Goal: Information Seeking & Learning: Learn about a topic

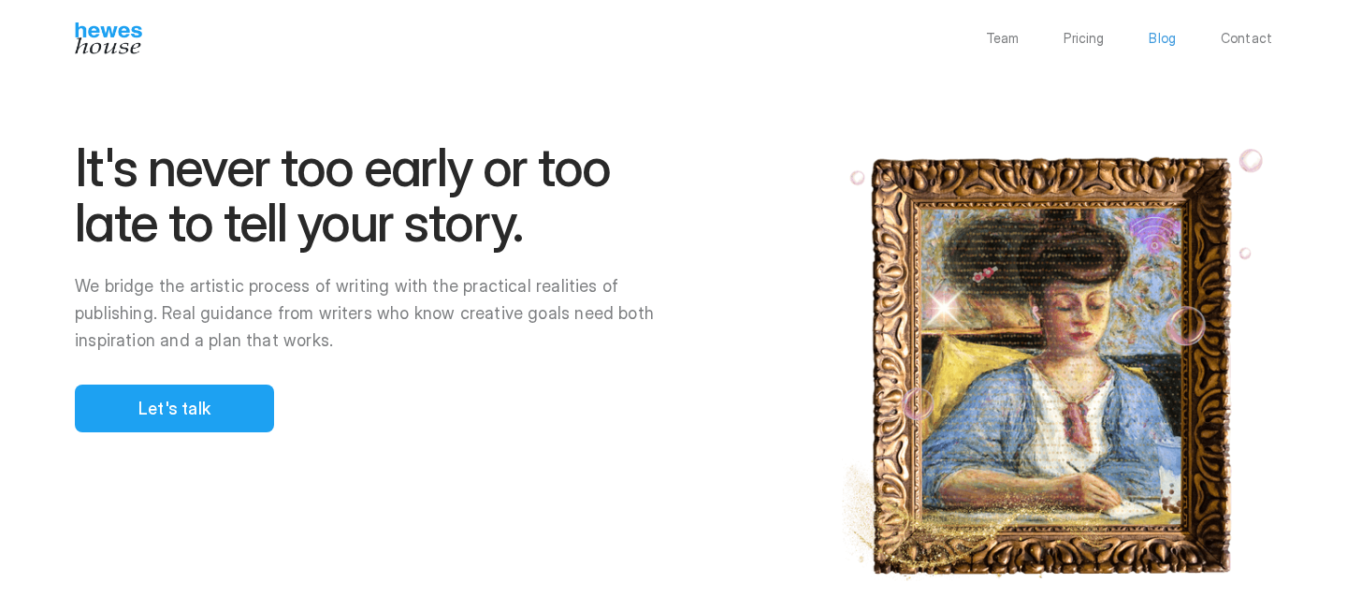
click at [1159, 36] on p "Blog" at bounding box center [1161, 38] width 27 height 13
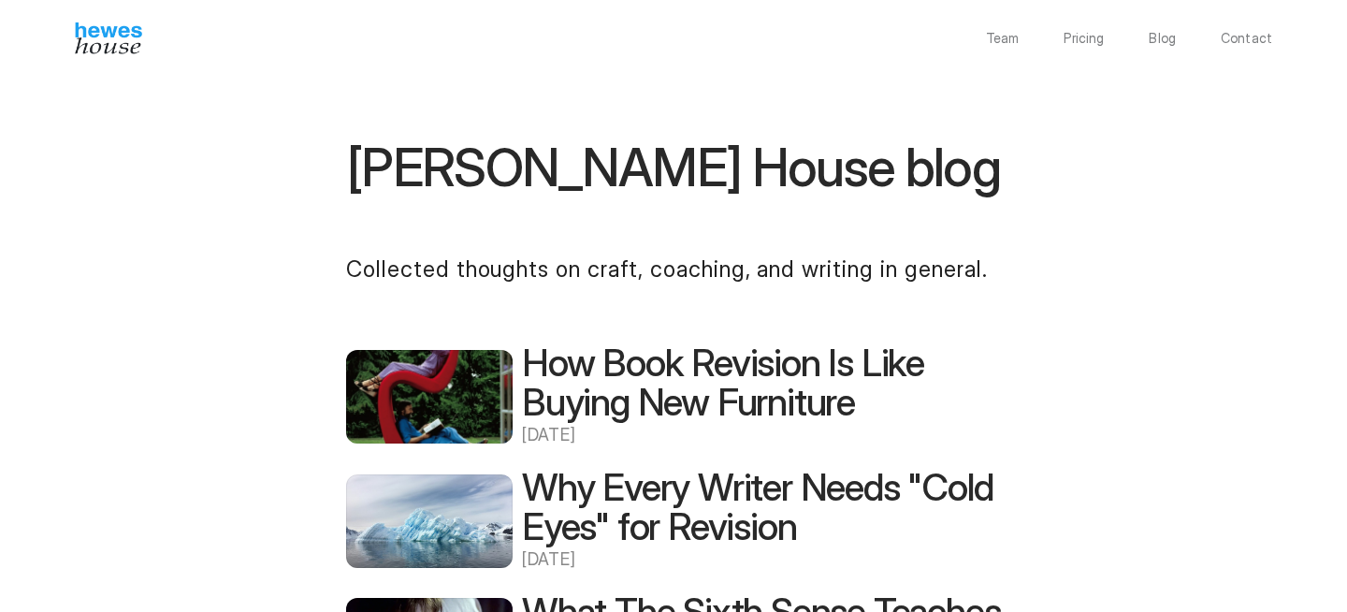
click at [700, 382] on h2 "How Book Revision Is Like Buying New Furniture" at bounding box center [761, 382] width 479 height 79
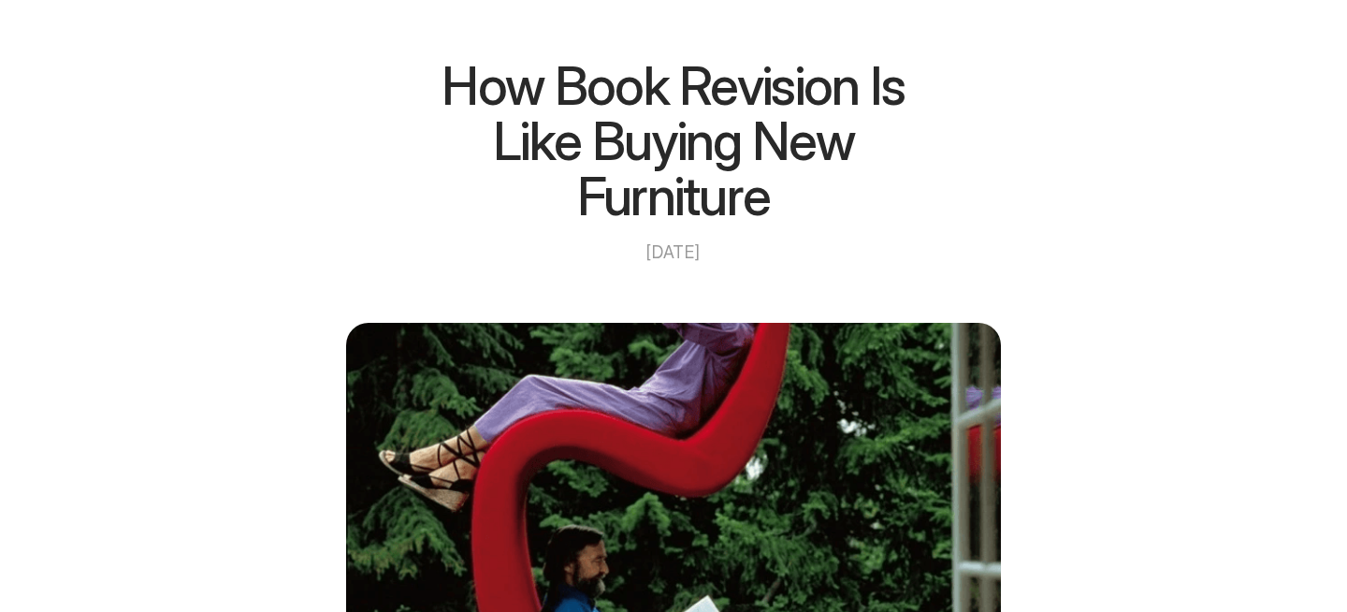
scroll to position [50, 0]
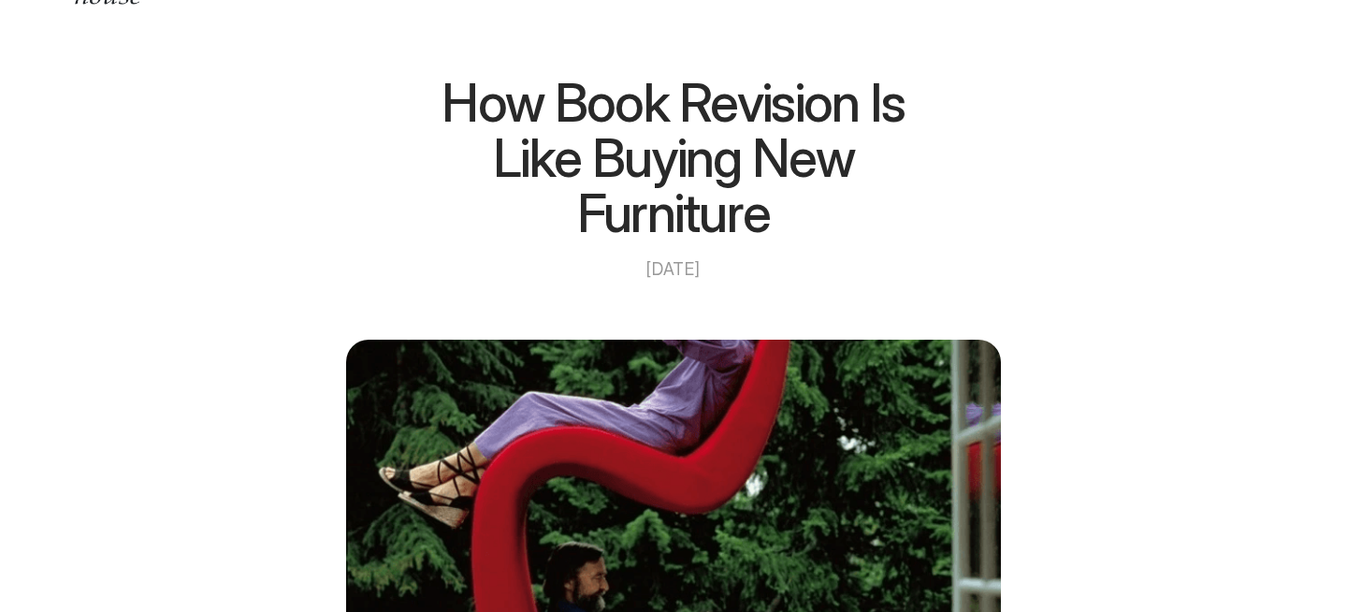
click at [626, 132] on h1 "How Book Revision Is Like Buying New Furniture" at bounding box center [673, 159] width 561 height 166
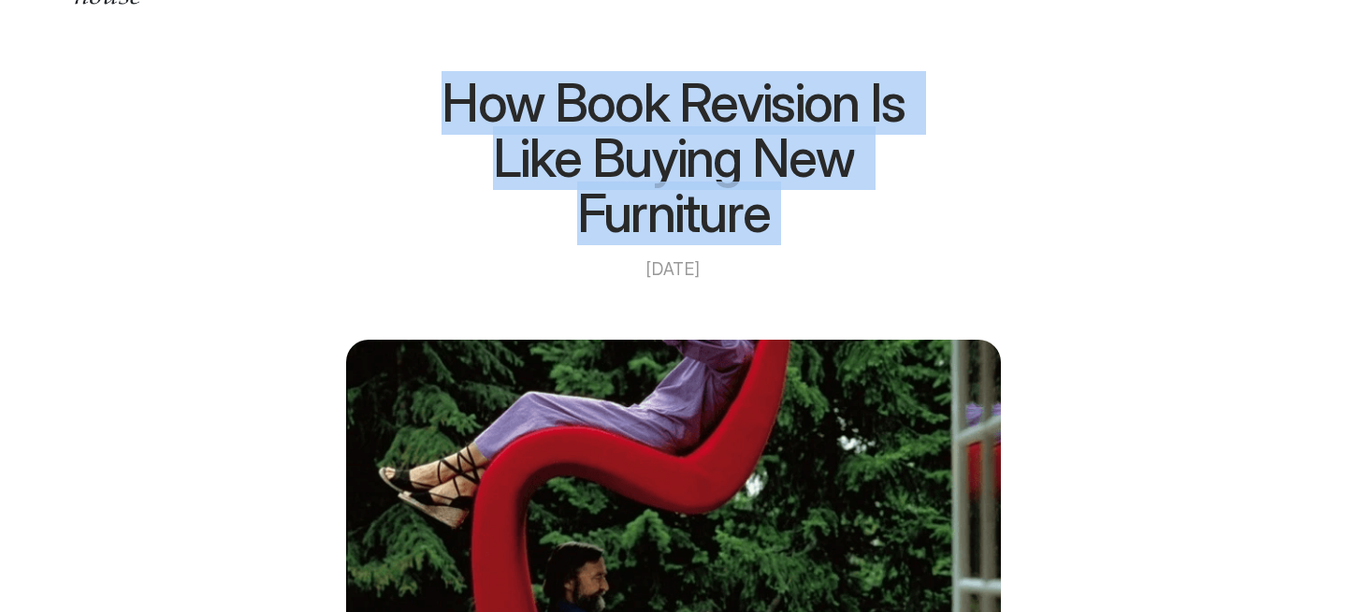
click at [626, 132] on h1 "How Book Revision Is Like Buying New Furniture" at bounding box center [673, 159] width 561 height 166
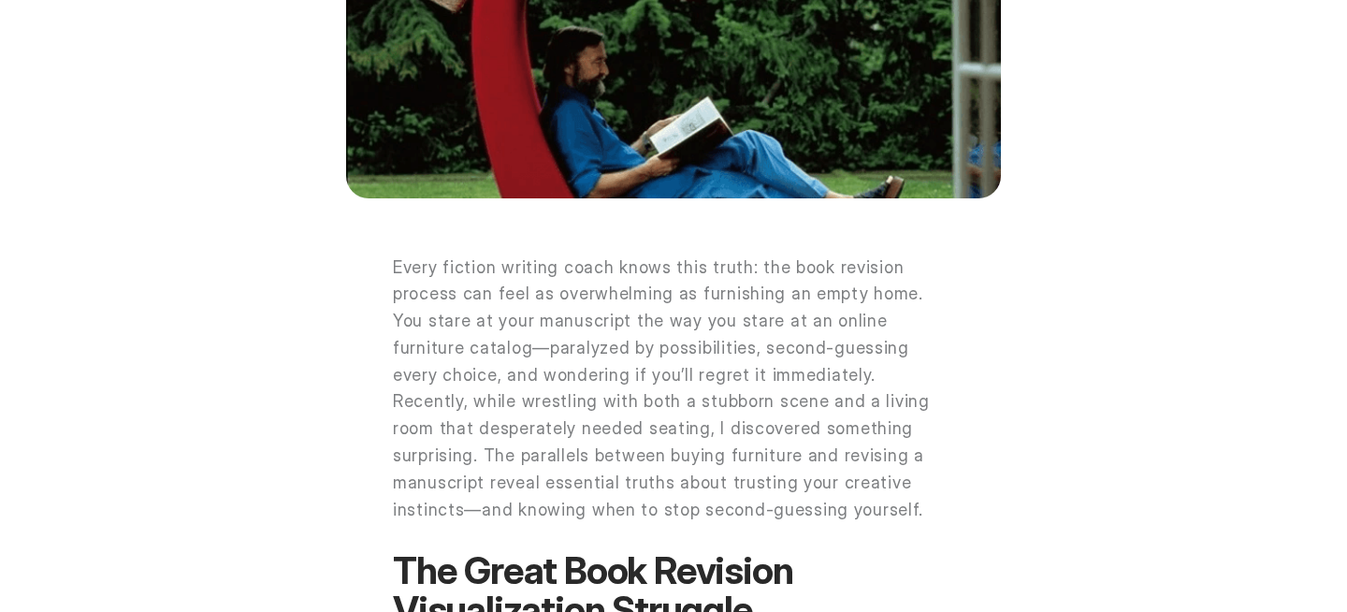
scroll to position [855, 0]
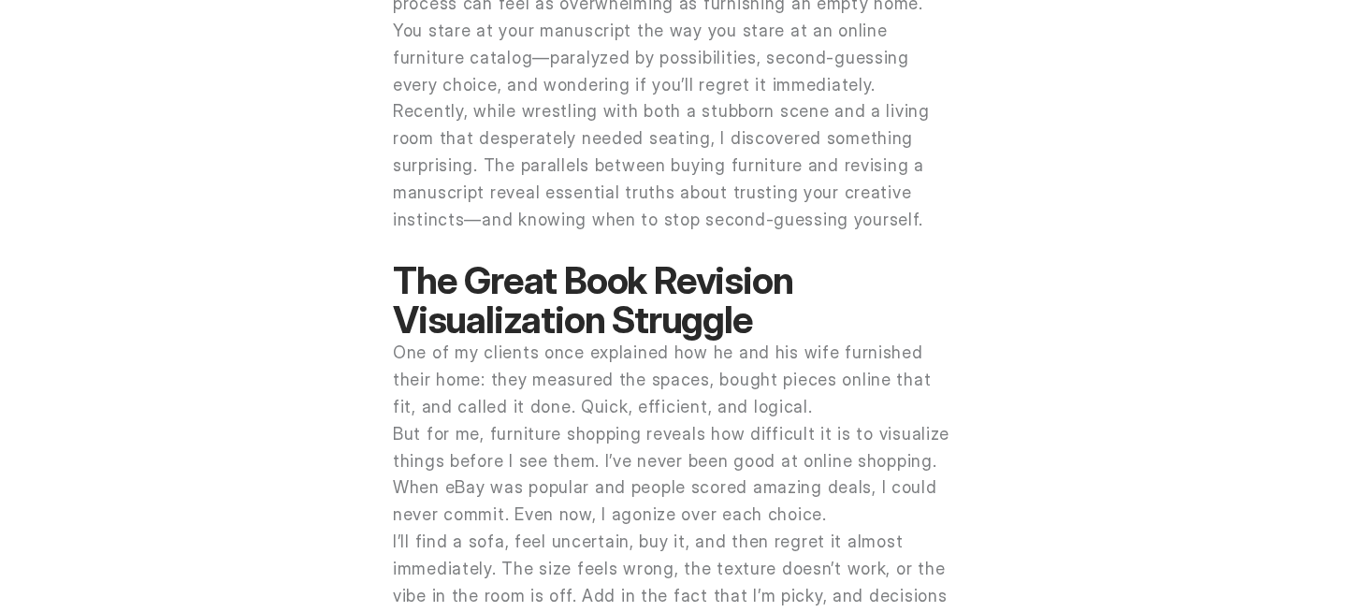
click at [447, 418] on p "One of my clients once explained how he and his wife furnished their home: they…" at bounding box center [673, 379] width 561 height 80
click at [448, 418] on p "One of my clients once explained how he and his wife furnished their home: they…" at bounding box center [673, 379] width 561 height 80
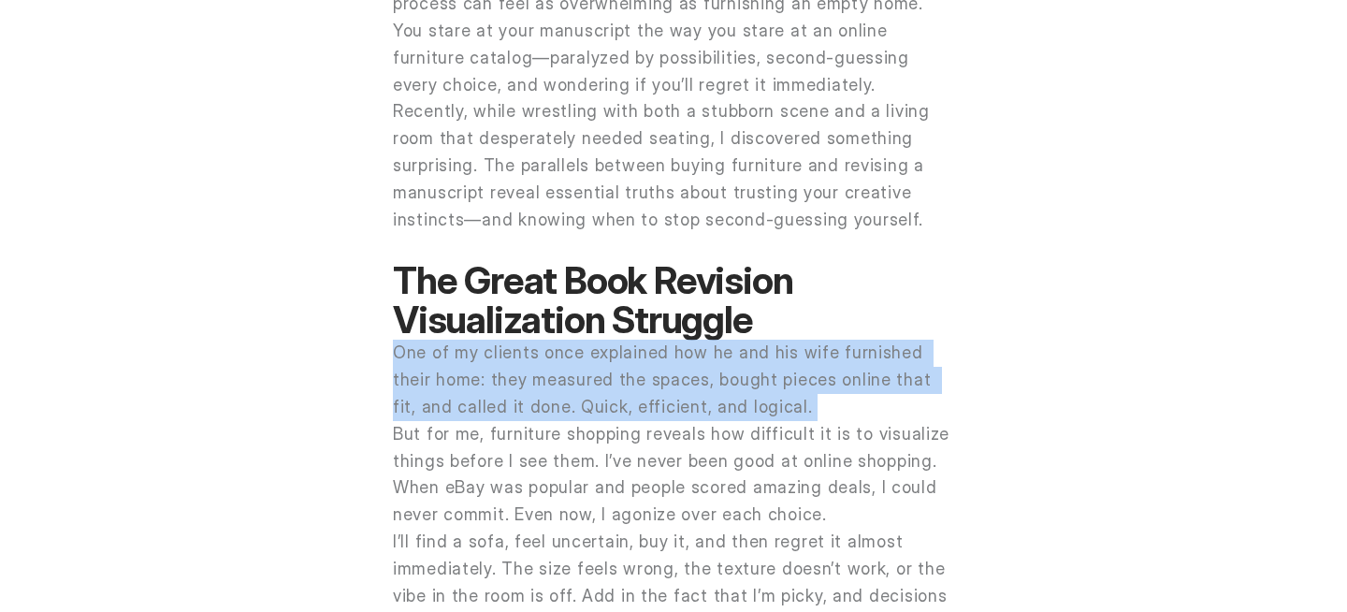
click at [448, 418] on p "One of my clients once explained how he and his wife furnished their home: they…" at bounding box center [673, 379] width 561 height 80
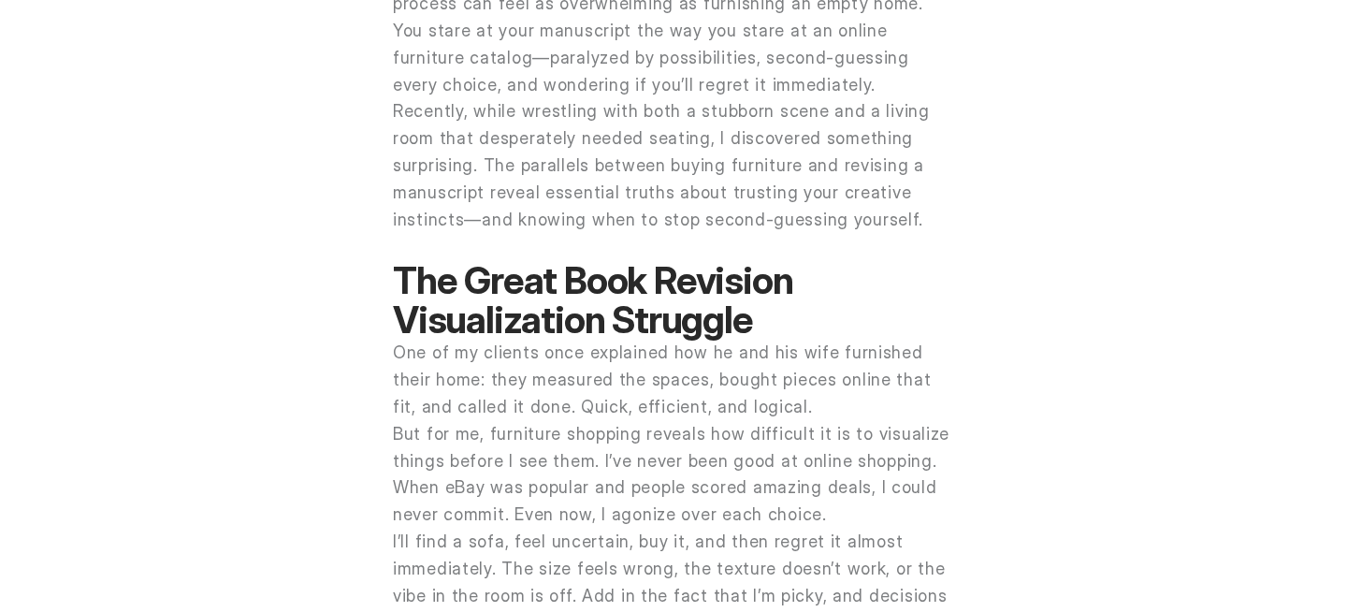
click at [455, 459] on p "But for me, furniture shopping reveals how difficult it is to visualize things …" at bounding box center [673, 475] width 561 height 108
click at [455, 460] on p "But for me, furniture shopping reveals how difficult it is to visualize things …" at bounding box center [673, 475] width 561 height 108
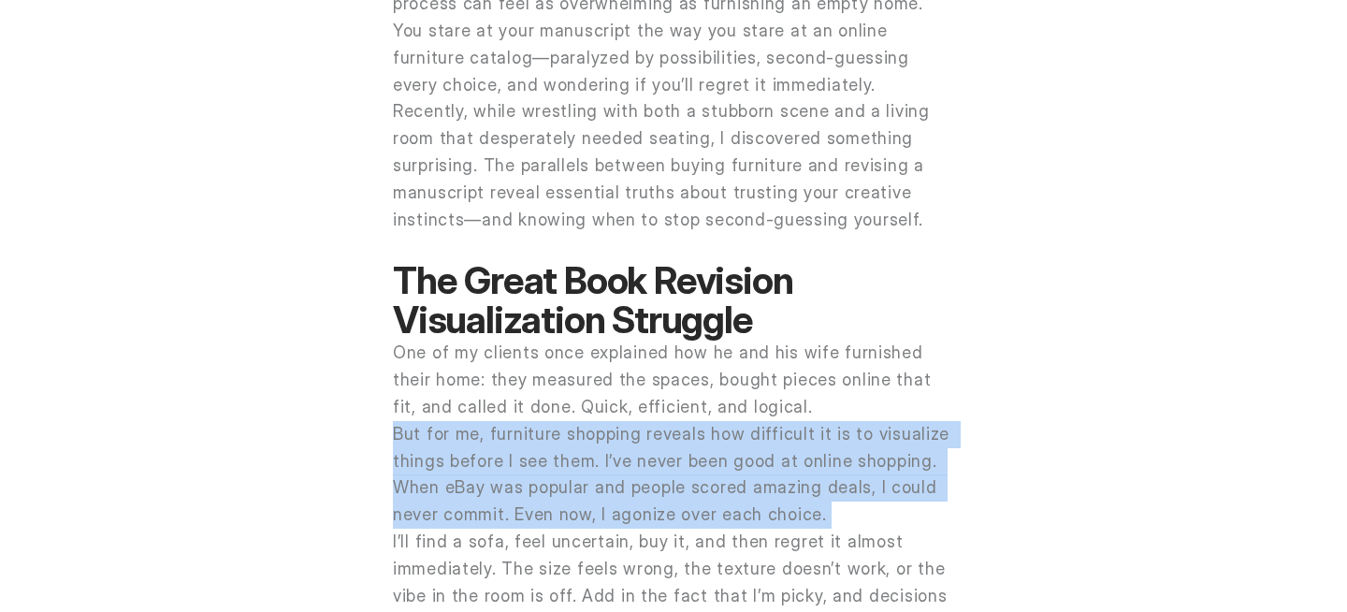
click at [455, 460] on p "But for me, furniture shopping reveals how difficult it is to visualize things …" at bounding box center [673, 475] width 561 height 108
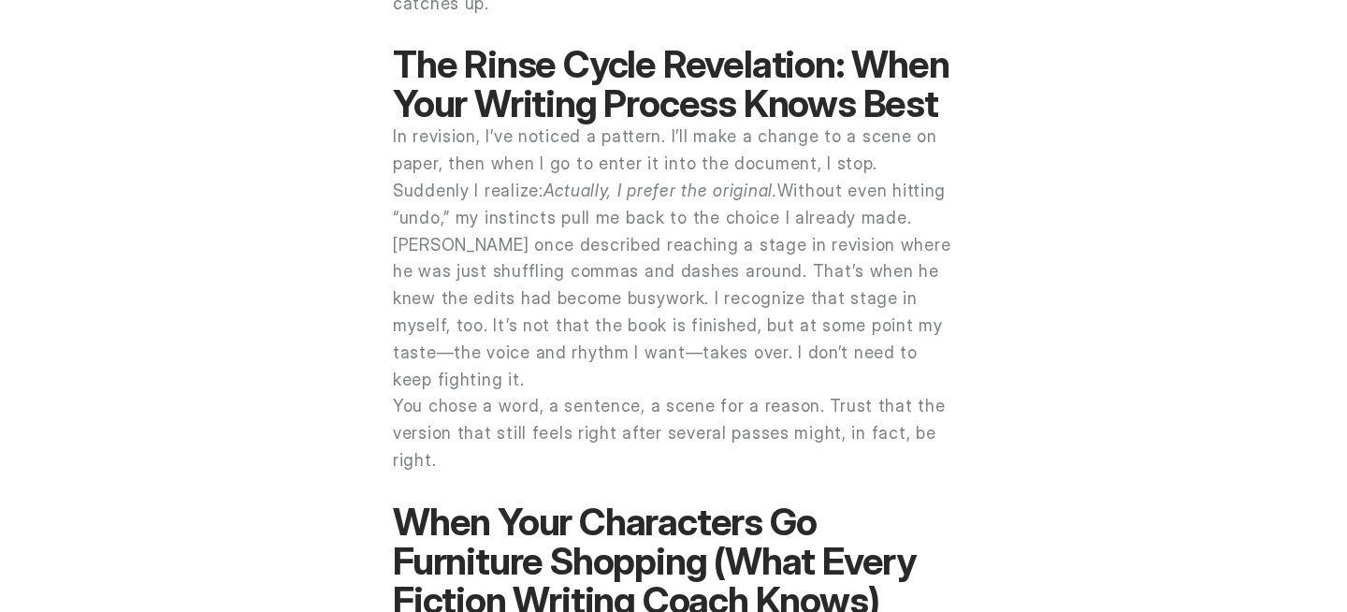
scroll to position [2098, 0]
